Goal: Task Accomplishment & Management: Manage account settings

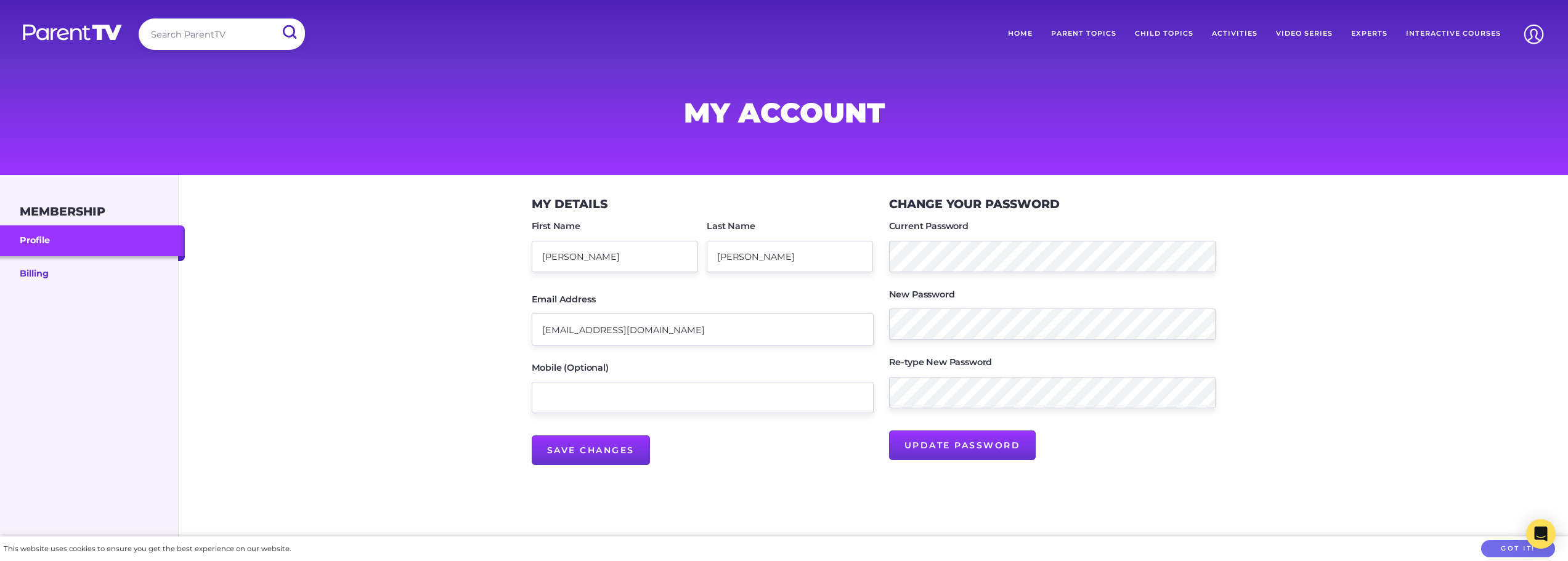
click at [57, 271] on link "Billing" at bounding box center [93, 273] width 185 height 34
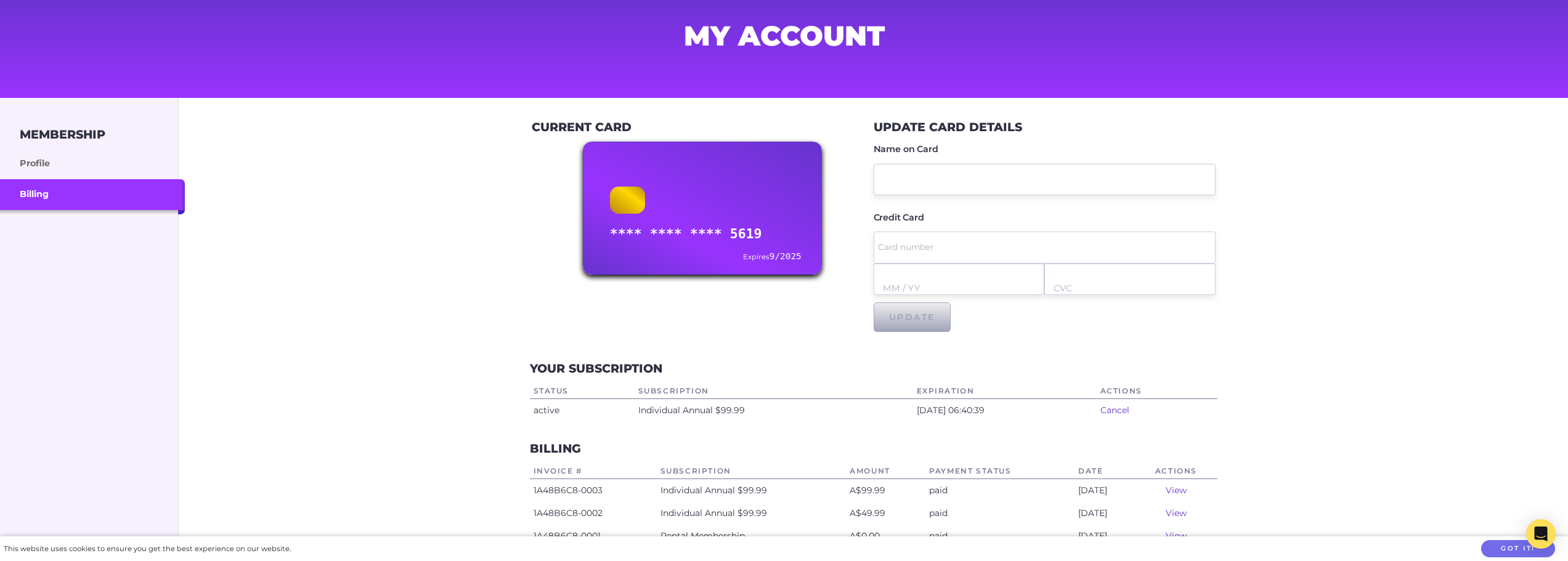
scroll to position [62, 0]
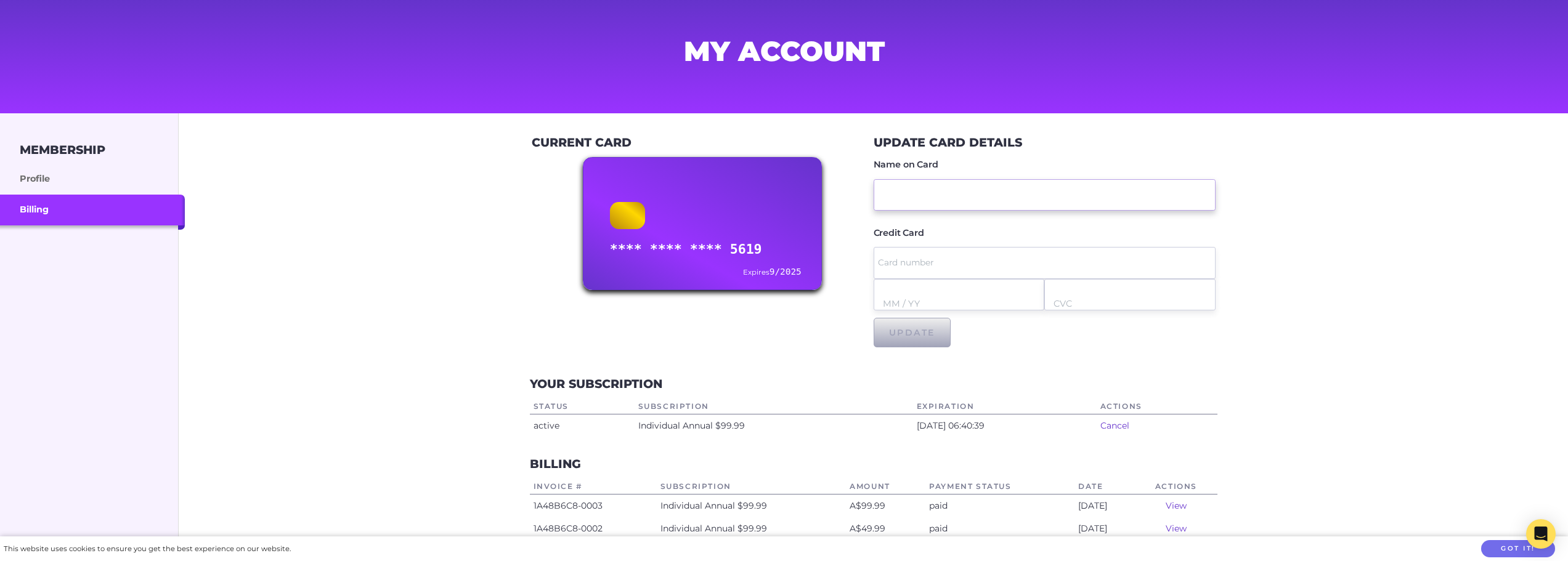
click at [997, 192] on input "Name on Card" at bounding box center [1044, 194] width 342 height 31
type input "Kari Sutton"
click at [976, 258] on input "text" at bounding box center [1044, 262] width 332 height 31
type input "5268 7974 7397 5214"
click at [896, 302] on input "text" at bounding box center [959, 303] width 153 height 31
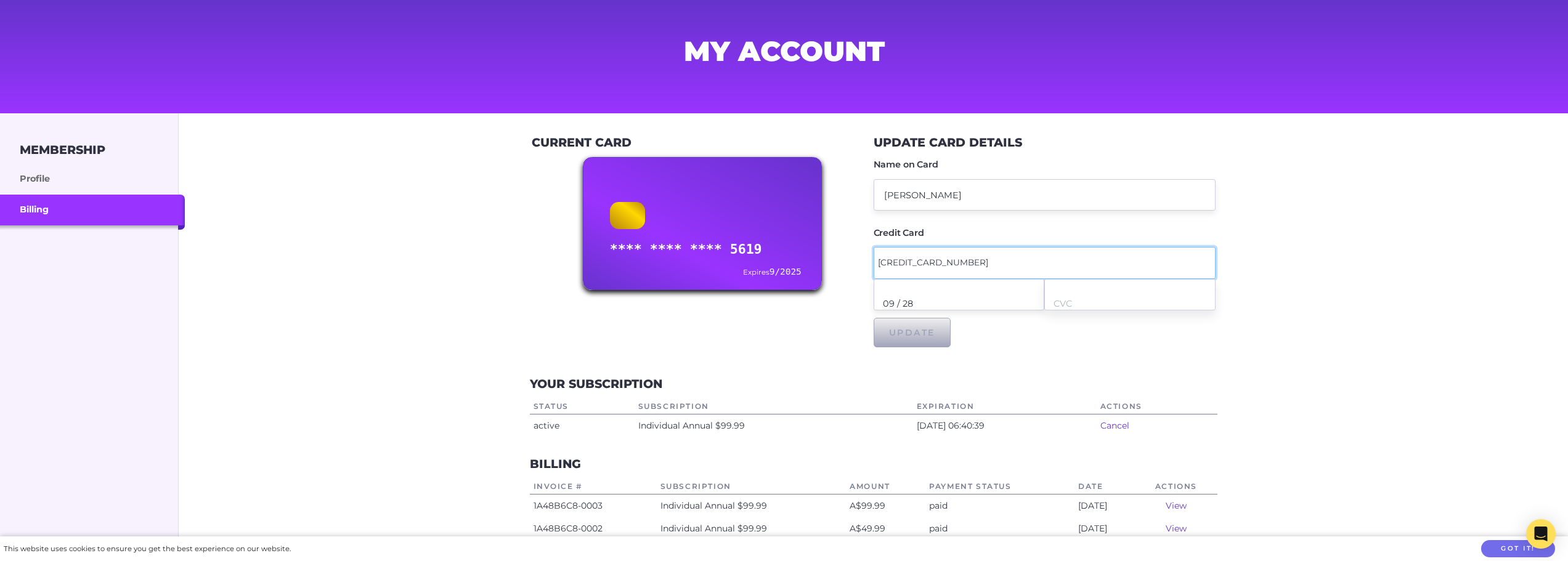
type input "09 / 28"
click at [1064, 300] on input "text" at bounding box center [1130, 303] width 153 height 31
type input "785"
click at [1103, 353] on div "Update Card Details Name on Card Kari Sutton Credit Card 5268 7974 7397 5214 Nu…" at bounding box center [1044, 242] width 342 height 242
click at [915, 334] on button "Update" at bounding box center [912, 332] width 77 height 30
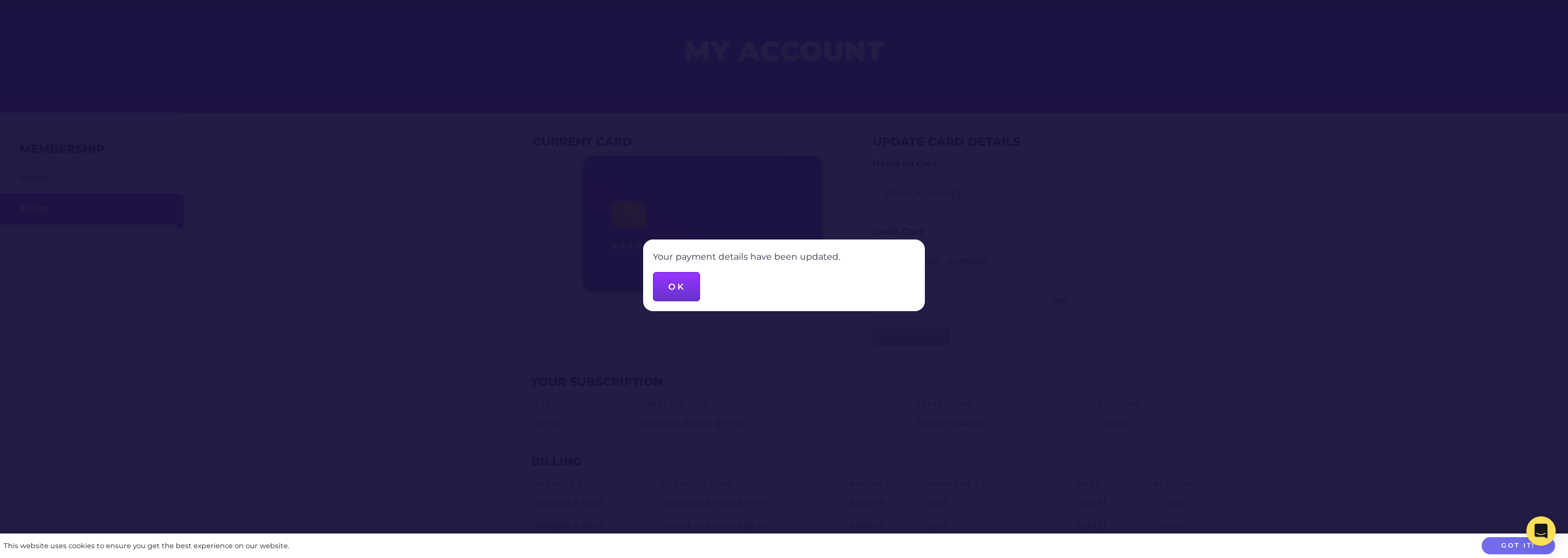
click at [687, 283] on button "OK" at bounding box center [677, 287] width 47 height 30
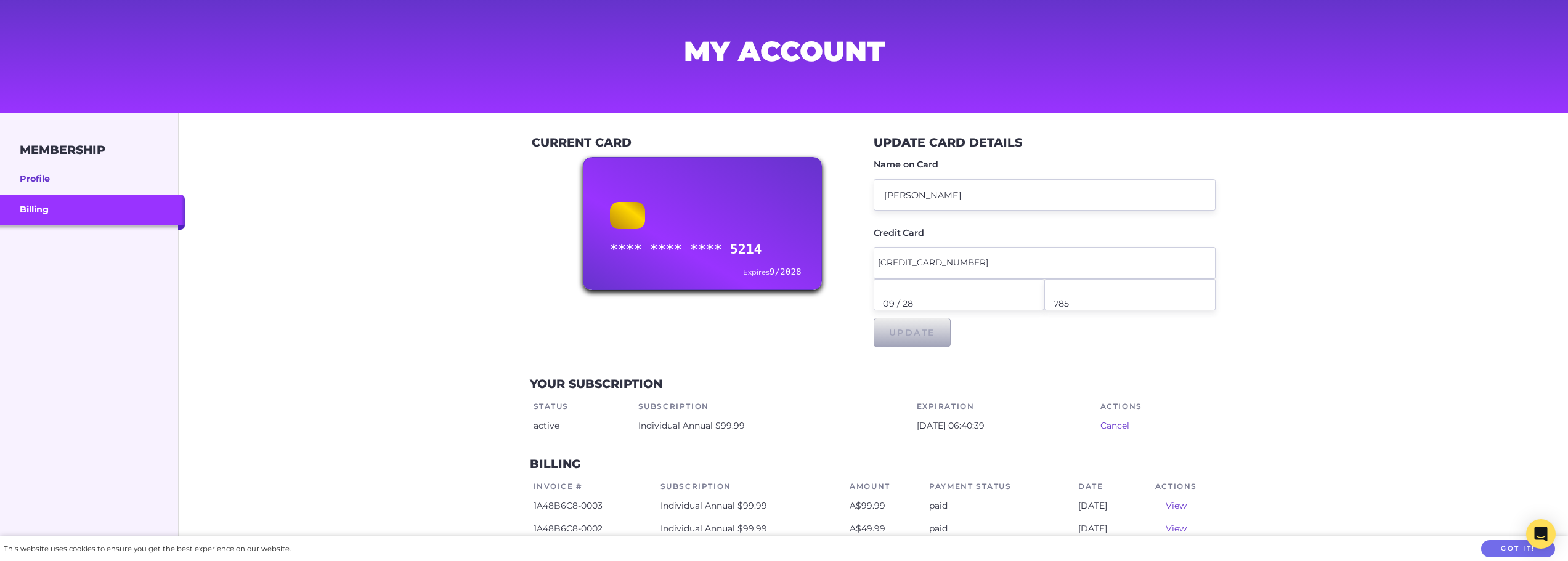
click at [65, 176] on link "Profile" at bounding box center [93, 179] width 185 height 31
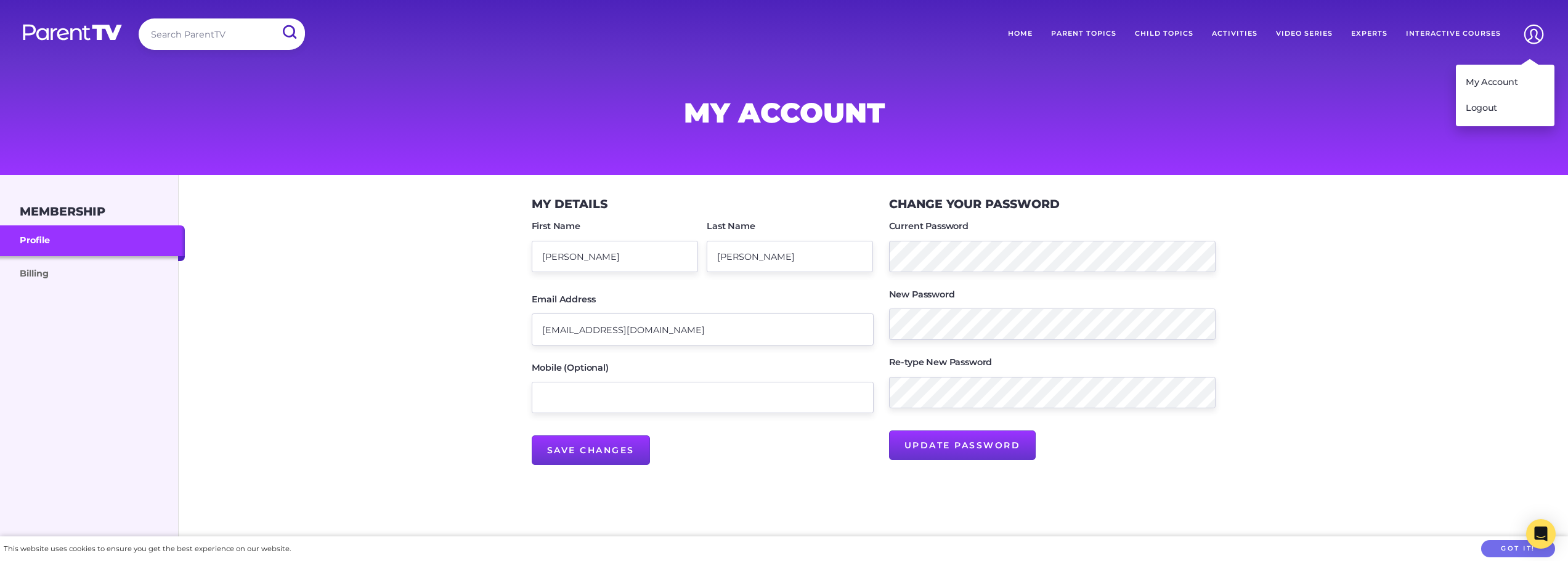
click at [1532, 36] on img at bounding box center [1534, 34] width 31 height 31
click at [1500, 105] on link "Logout" at bounding box center [1505, 109] width 99 height 26
